Goal: Participate in discussion: Engage in conversation with other users on a specific topic

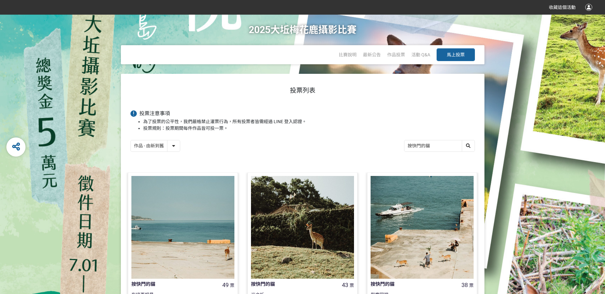
click at [172, 146] on select "作品 - 由新到舊 作品 - 由舊到新 票數 - 由多到少 票數 - 由少到多" at bounding box center [155, 146] width 49 height 11
click at [434, 116] on h3 "投票注意事項" at bounding box center [302, 114] width 344 height 6
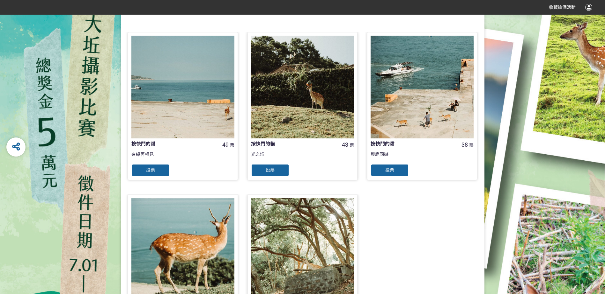
scroll to position [137, 0]
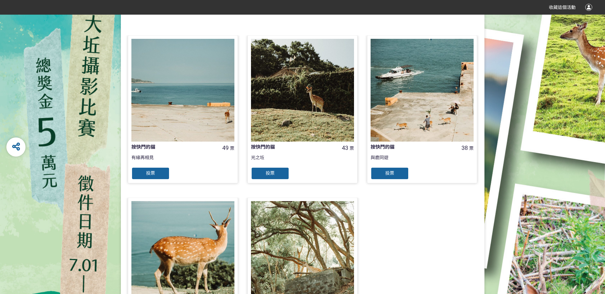
click at [398, 174] on div "投票" at bounding box center [389, 173] width 38 height 13
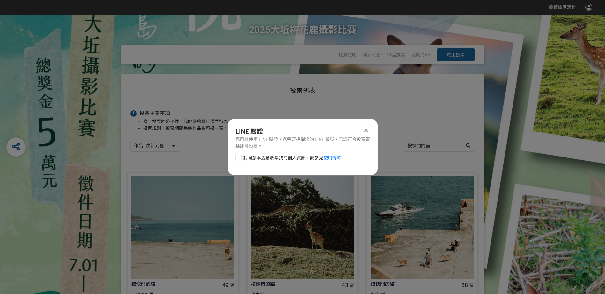
scroll to position [0, 0]
click at [237, 157] on div at bounding box center [238, 158] width 6 height 6
checkbox input "true"
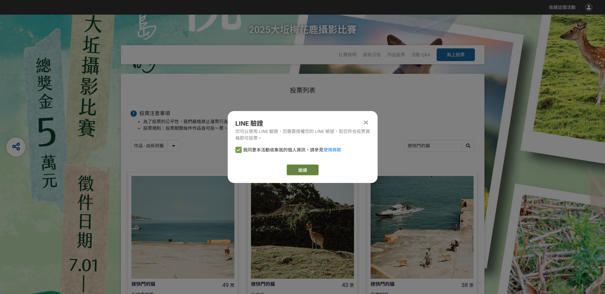
click at [307, 170] on link "繼續" at bounding box center [302, 170] width 32 height 11
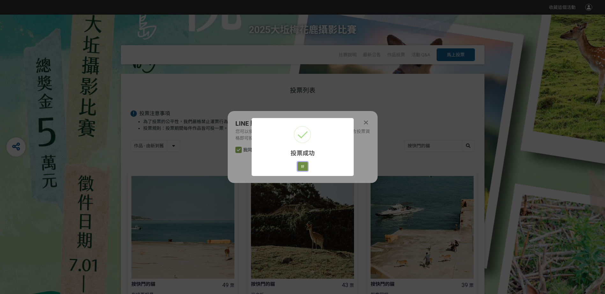
click at [303, 167] on button "好" at bounding box center [302, 166] width 10 height 9
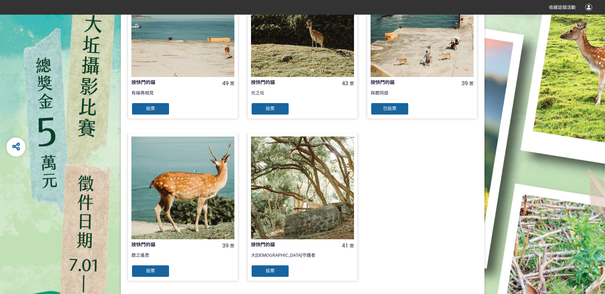
scroll to position [128, 0]
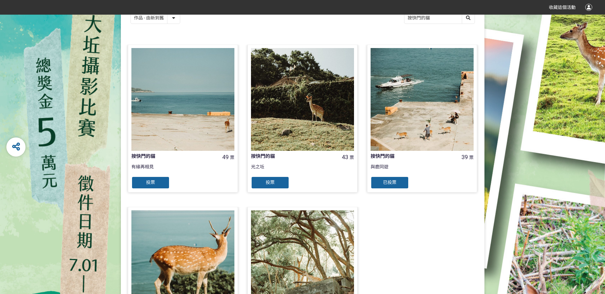
click at [269, 181] on span "投票" at bounding box center [269, 182] width 9 height 5
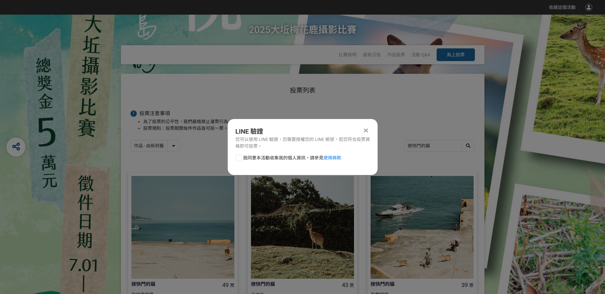
click at [238, 157] on div at bounding box center [238, 158] width 6 height 6
checkbox input "true"
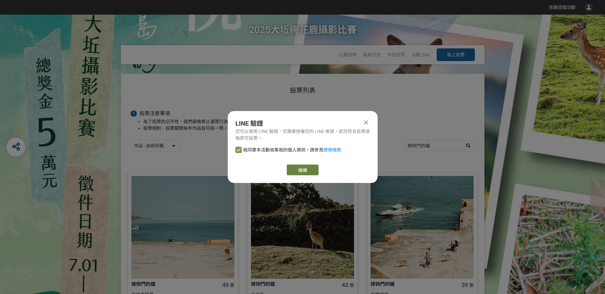
click at [305, 171] on button "繼續" at bounding box center [302, 170] width 32 height 11
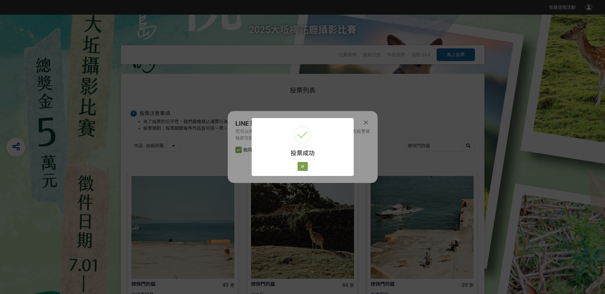
click at [364, 122] on div "投票成功 × 好 Cancel" at bounding box center [302, 147] width 605 height 294
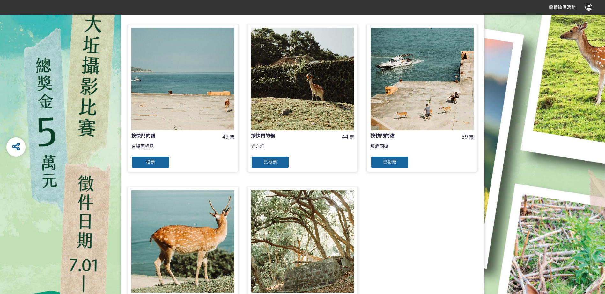
scroll to position [265, 0]
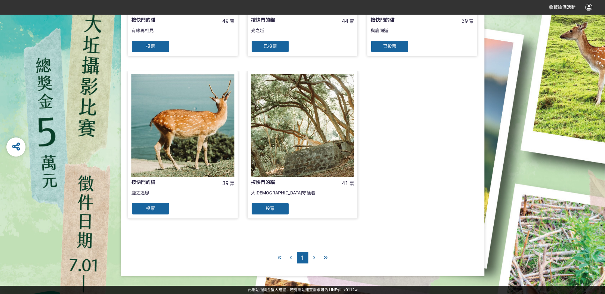
click at [145, 207] on div "投票" at bounding box center [150, 209] width 38 height 13
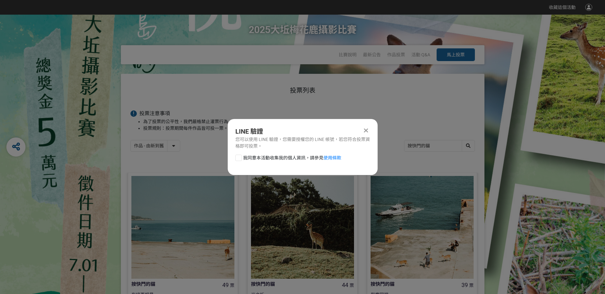
click at [236, 159] on div at bounding box center [238, 158] width 6 height 6
checkbox input "true"
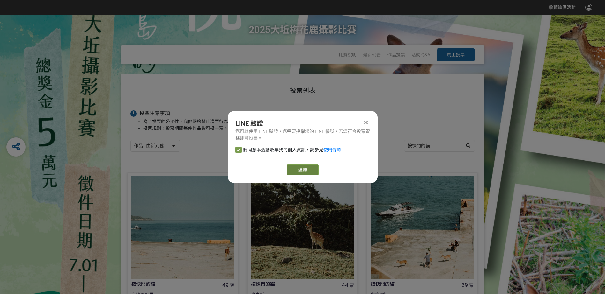
click at [309, 173] on button "繼續" at bounding box center [302, 170] width 32 height 11
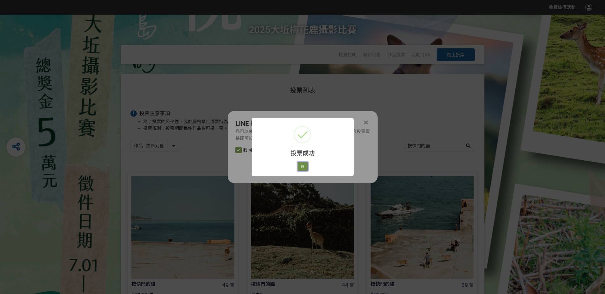
click at [303, 167] on button "好" at bounding box center [302, 166] width 10 height 9
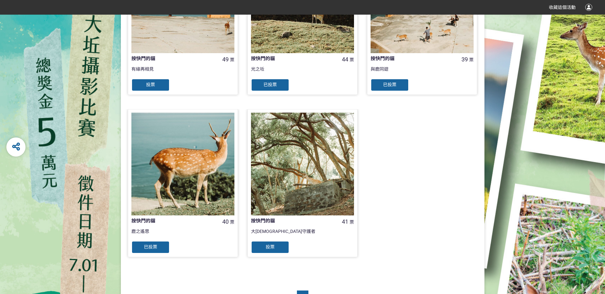
scroll to position [265, 0]
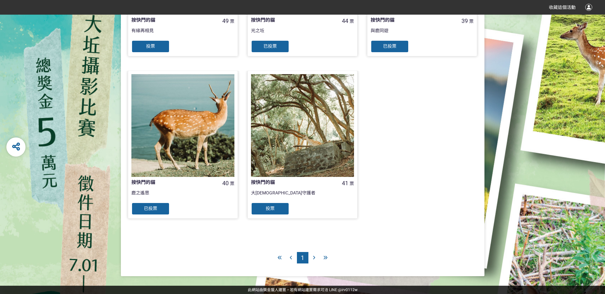
click at [313, 258] on icon at bounding box center [314, 258] width 2 height 4
click at [315, 257] on div at bounding box center [313, 257] width 11 height 11
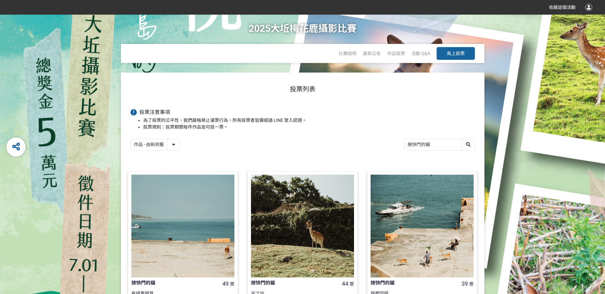
scroll to position [0, 0]
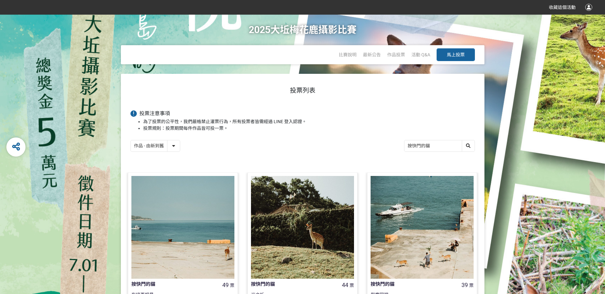
click at [172, 147] on select "作品 - 由新到舊 作品 - 由舊到新 票數 - 由多到少 票數 - 由少到多" at bounding box center [155, 146] width 49 height 11
select select "vote"
click at [131, 141] on select "作品 - 由新到舊 作品 - 由舊到新 票數 - 由多到少 票數 - 由少到多" at bounding box center [155, 146] width 49 height 11
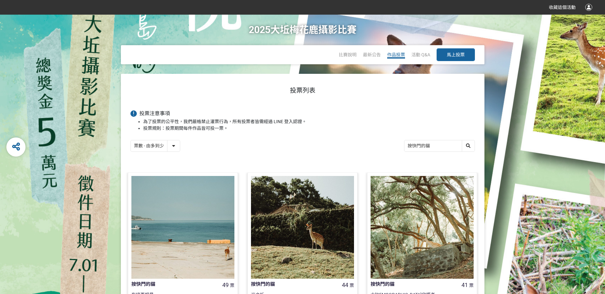
click at [396, 54] on span "作品投票" at bounding box center [396, 54] width 18 height 5
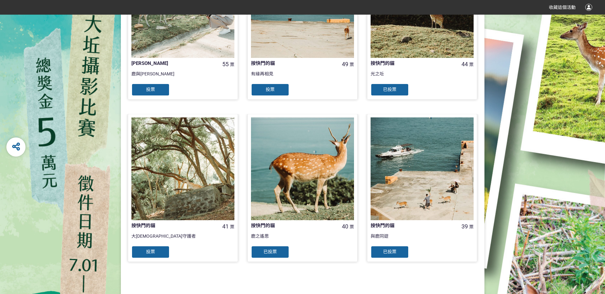
scroll to position [590, 0]
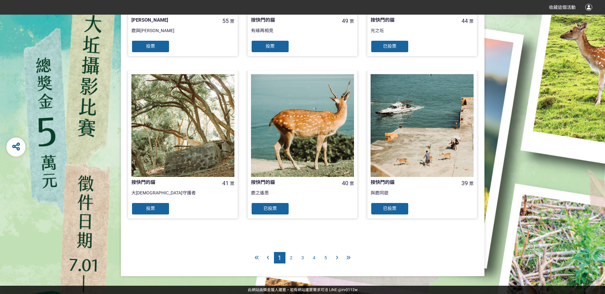
click at [290, 258] on span "2" at bounding box center [291, 258] width 3 height 5
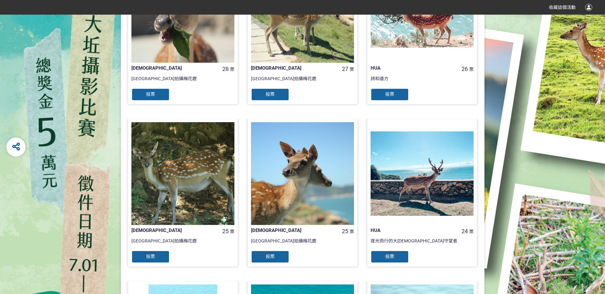
scroll to position [382, 0]
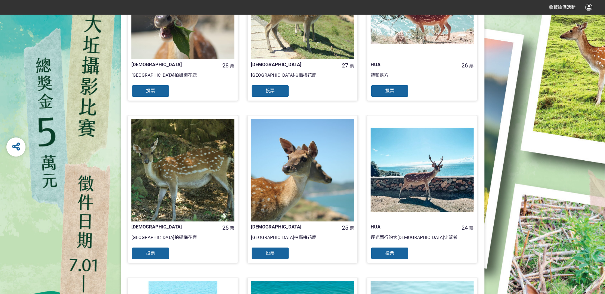
click at [420, 112] on div "HUA 26 票 詩和遠方 投票" at bounding box center [422, 34] width 120 height 163
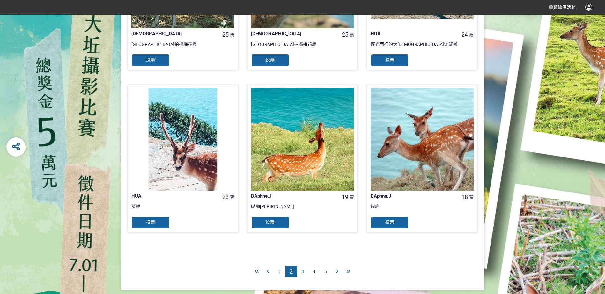
scroll to position [590, 0]
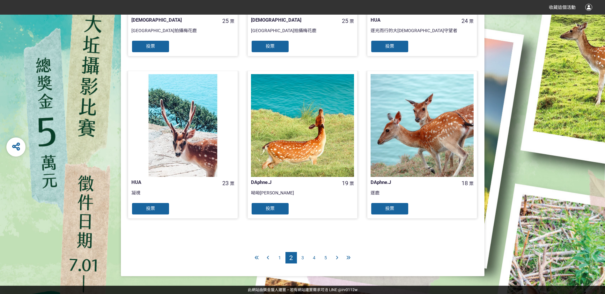
click at [302, 257] on span "3" at bounding box center [302, 258] width 3 height 5
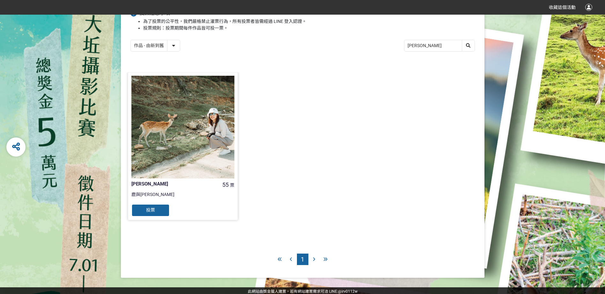
scroll to position [39, 0]
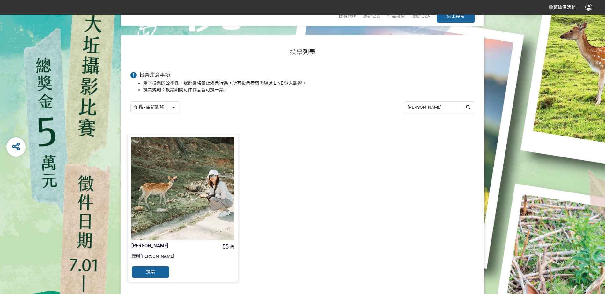
click at [149, 271] on span "投票" at bounding box center [150, 272] width 9 height 5
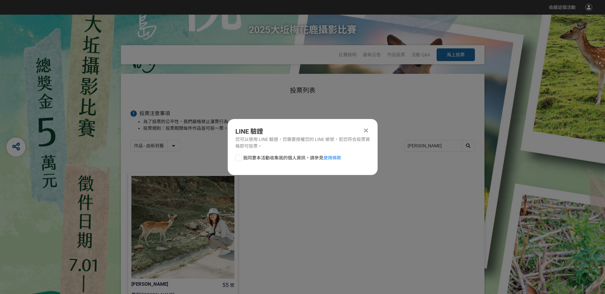
scroll to position [0, 0]
click at [242, 157] on label "我同意本活動收集我的個人資訊，請參見 使用條款" at bounding box center [288, 158] width 106 height 7
click at [240, 157] on input "我同意本活動收集我的個人資訊，請參見 使用條款" at bounding box center [238, 158] width 4 height 4
checkbox input "false"
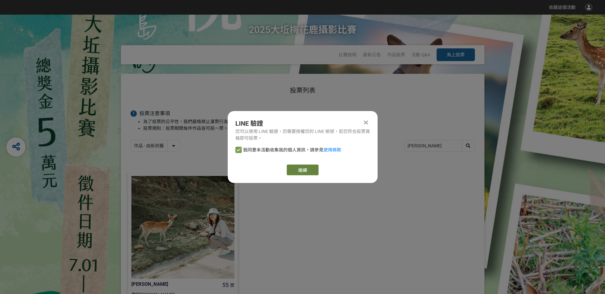
click at [303, 170] on button "繼續" at bounding box center [302, 170] width 32 height 11
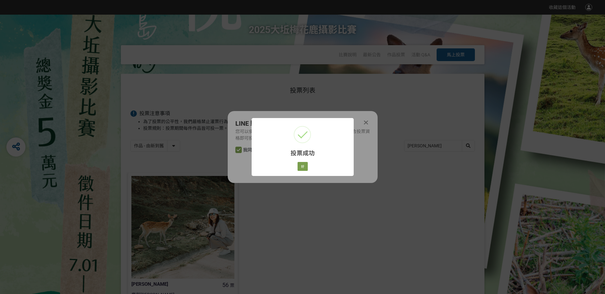
click at [365, 122] on div "投票成功 × 好 Cancel" at bounding box center [302, 147] width 605 height 294
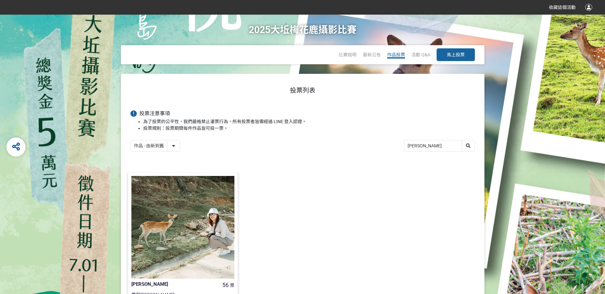
click at [397, 56] on span "作品投票" at bounding box center [396, 54] width 18 height 5
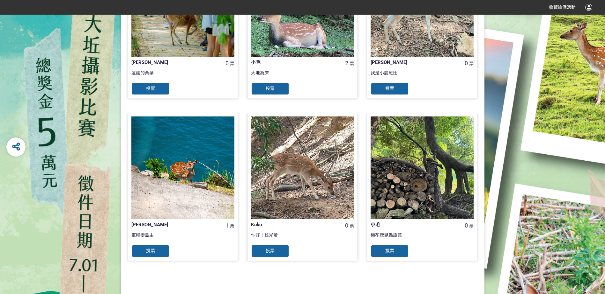
scroll to position [590, 0]
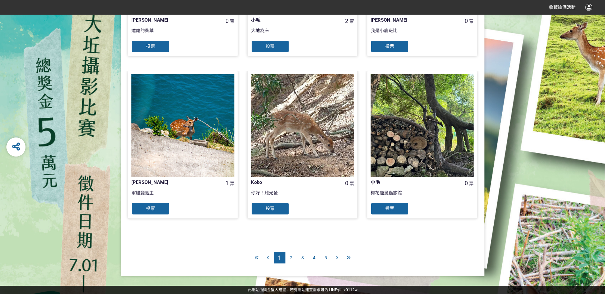
click at [290, 257] on span "2" at bounding box center [291, 258] width 3 height 5
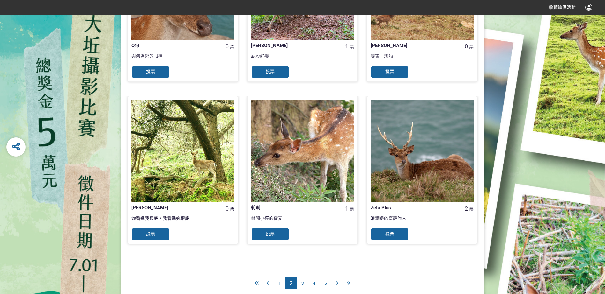
scroll to position [590, 0]
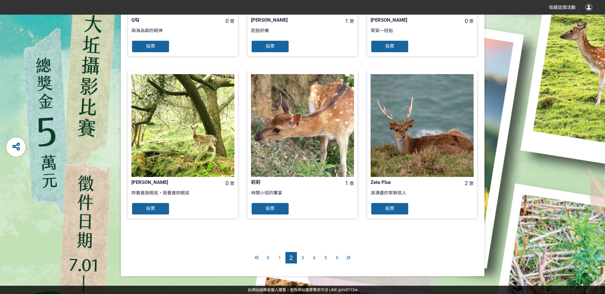
click at [303, 258] on span "3" at bounding box center [302, 258] width 3 height 5
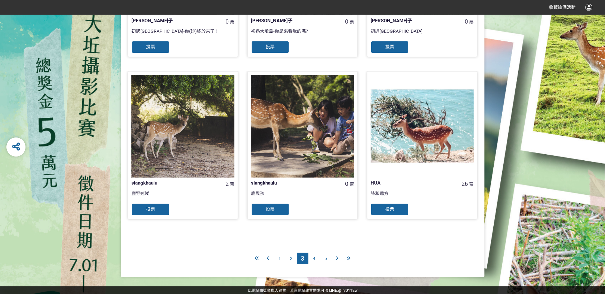
scroll to position [590, 0]
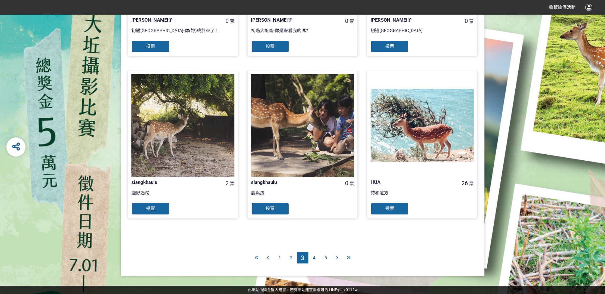
click at [313, 258] on span "4" at bounding box center [314, 258] width 3 height 5
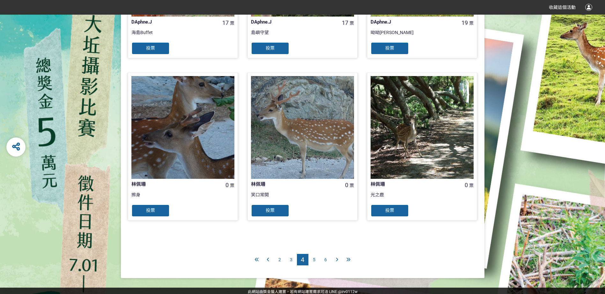
scroll to position [590, 0]
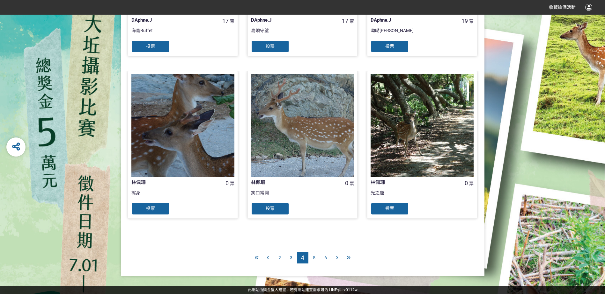
click at [313, 258] on span "5" at bounding box center [314, 258] width 3 height 5
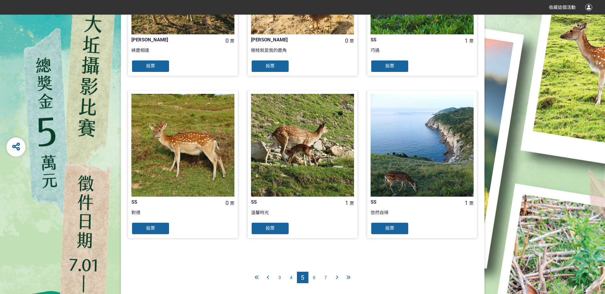
scroll to position [590, 0]
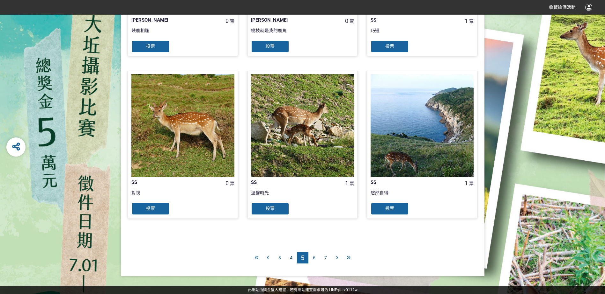
click at [314, 258] on span "6" at bounding box center [314, 258] width 3 height 5
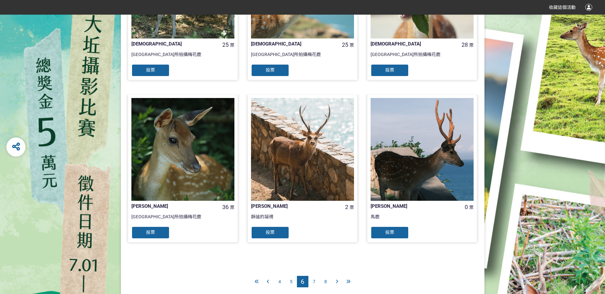
scroll to position [590, 0]
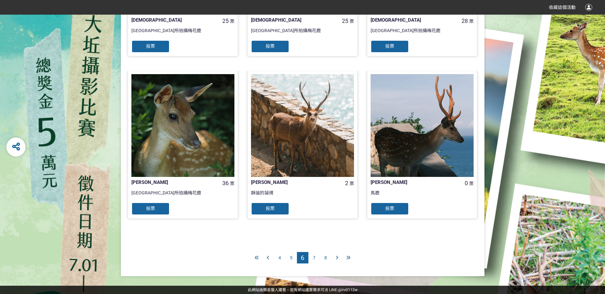
click at [313, 257] on span "7" at bounding box center [314, 258] width 3 height 5
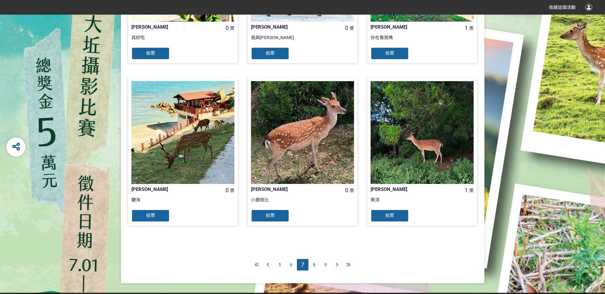
scroll to position [590, 0]
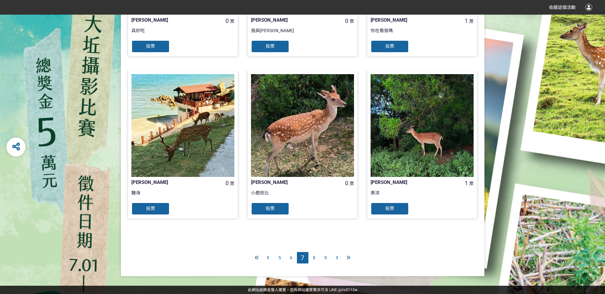
click at [313, 258] on span "8" at bounding box center [314, 258] width 3 height 5
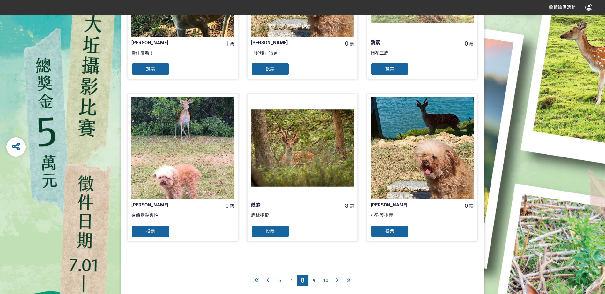
scroll to position [574, 0]
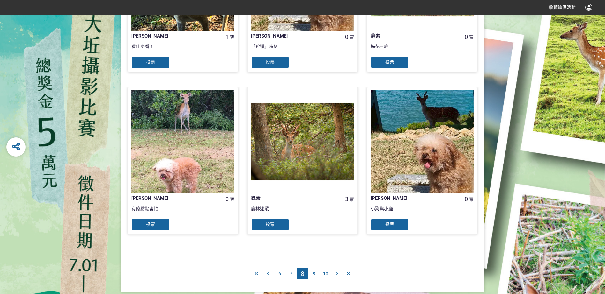
click at [315, 273] on span "9" at bounding box center [314, 274] width 3 height 5
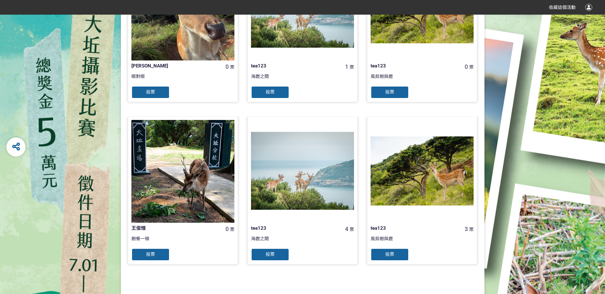
scroll to position [590, 0]
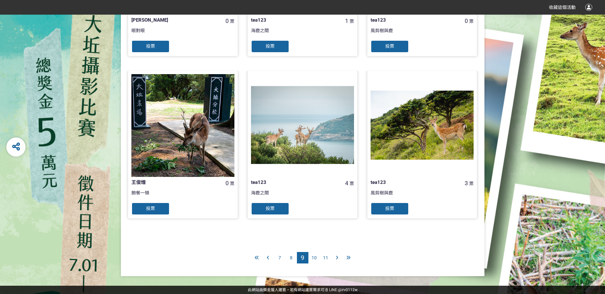
click at [315, 258] on span "10" at bounding box center [313, 258] width 5 height 5
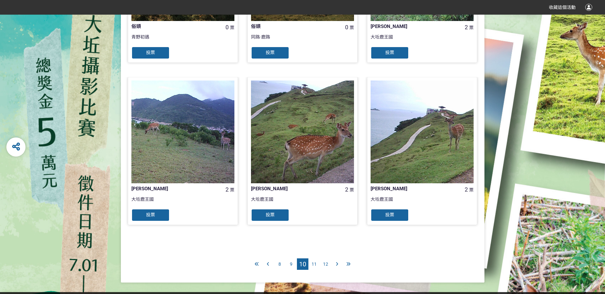
scroll to position [590, 0]
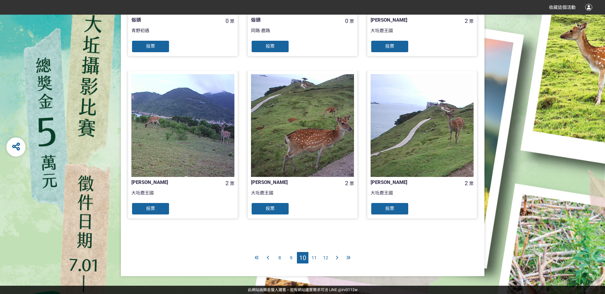
click at [314, 257] on span "11" at bounding box center [313, 258] width 5 height 5
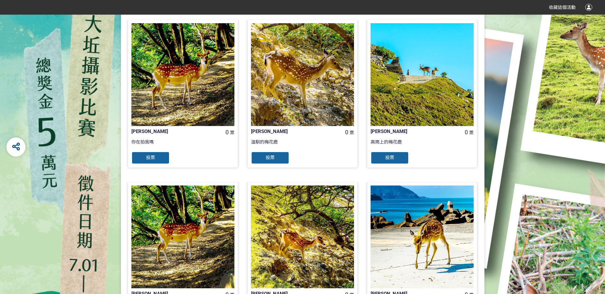
scroll to position [590, 0]
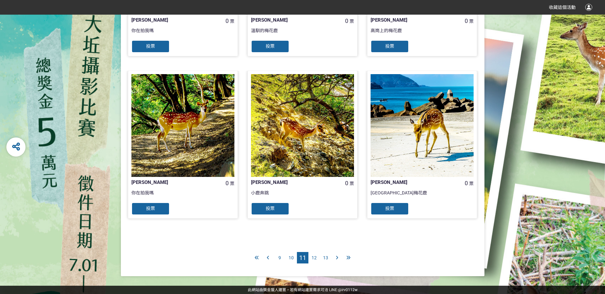
click at [315, 257] on span "12" at bounding box center [313, 258] width 5 height 5
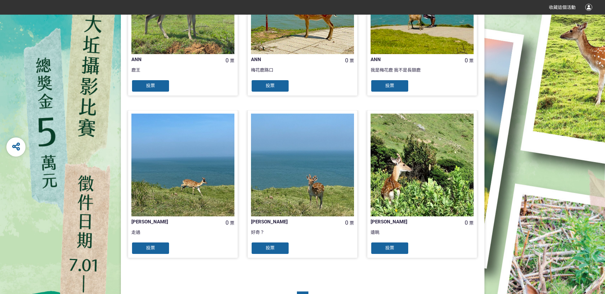
scroll to position [590, 0]
